Goal: Transaction & Acquisition: Purchase product/service

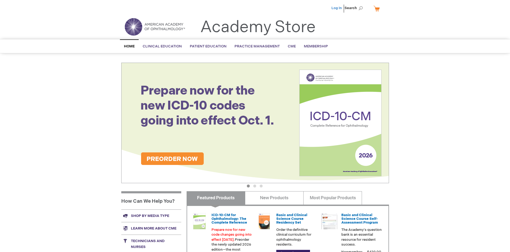
click at [337, 8] on link "Log In" at bounding box center [336, 8] width 10 height 4
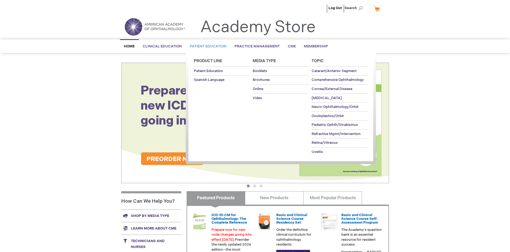
click at [207, 46] on span "Patient Education" at bounding box center [208, 46] width 37 height 4
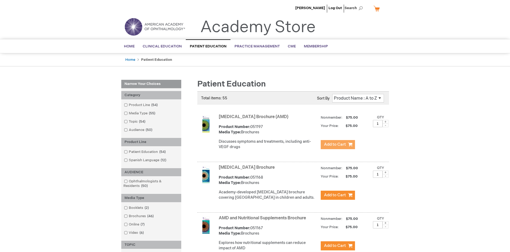
click at [338, 145] on span "Add to Cart" at bounding box center [335, 144] width 22 height 5
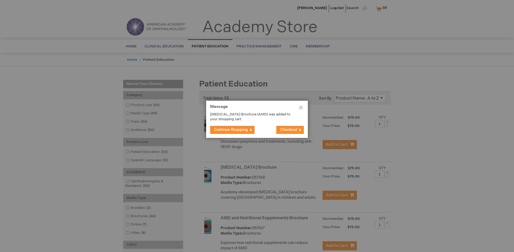
click at [231, 130] on span "Continue Shopping" at bounding box center [231, 129] width 34 height 5
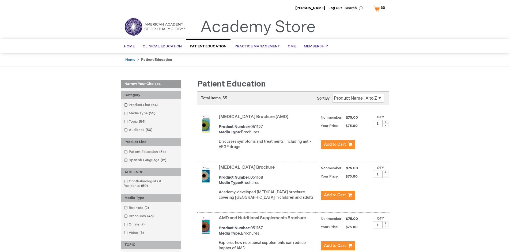
click at [263, 221] on link "AMD and Nutritional Supplements Brochure" at bounding box center [262, 218] width 87 height 5
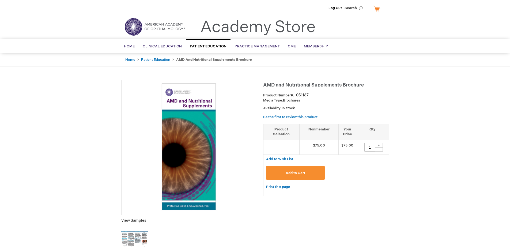
type input "1"
click at [295, 173] on span "Add to Cart" at bounding box center [296, 173] width 20 height 4
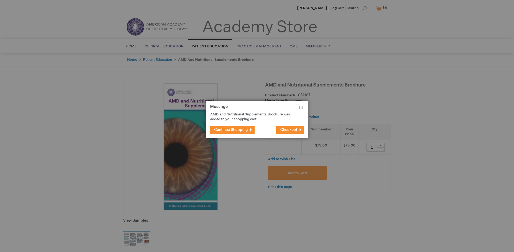
click at [231, 130] on span "Continue Shopping" at bounding box center [231, 129] width 34 height 5
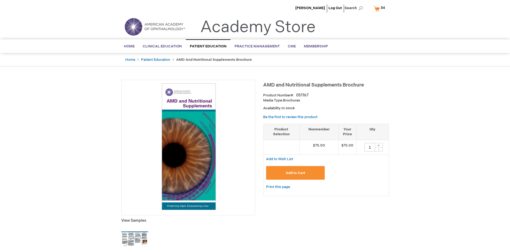
click at [380, 8] on span "34 34 items" at bounding box center [383, 8] width 6 height 6
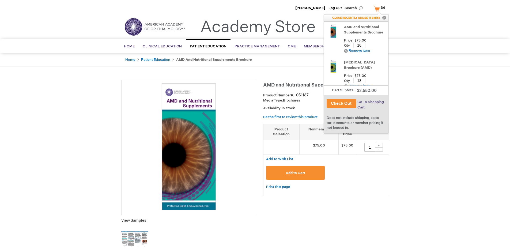
click at [370, 102] on span "Go To Shopping Cart" at bounding box center [370, 105] width 27 height 10
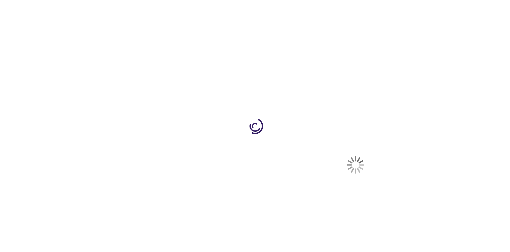
select select "US"
select select "41"
click at [354, 250] on span "Proceed to Checkout" at bounding box center [354, 250] width 35 height 4
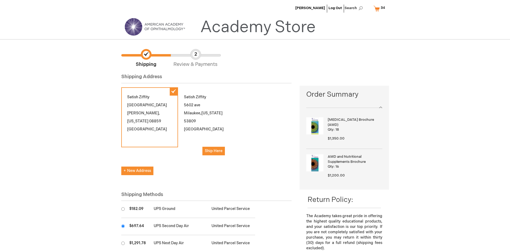
click at [123, 226] on input "radio" at bounding box center [122, 225] width 3 height 3
